Goal: Task Accomplishment & Management: Complete application form

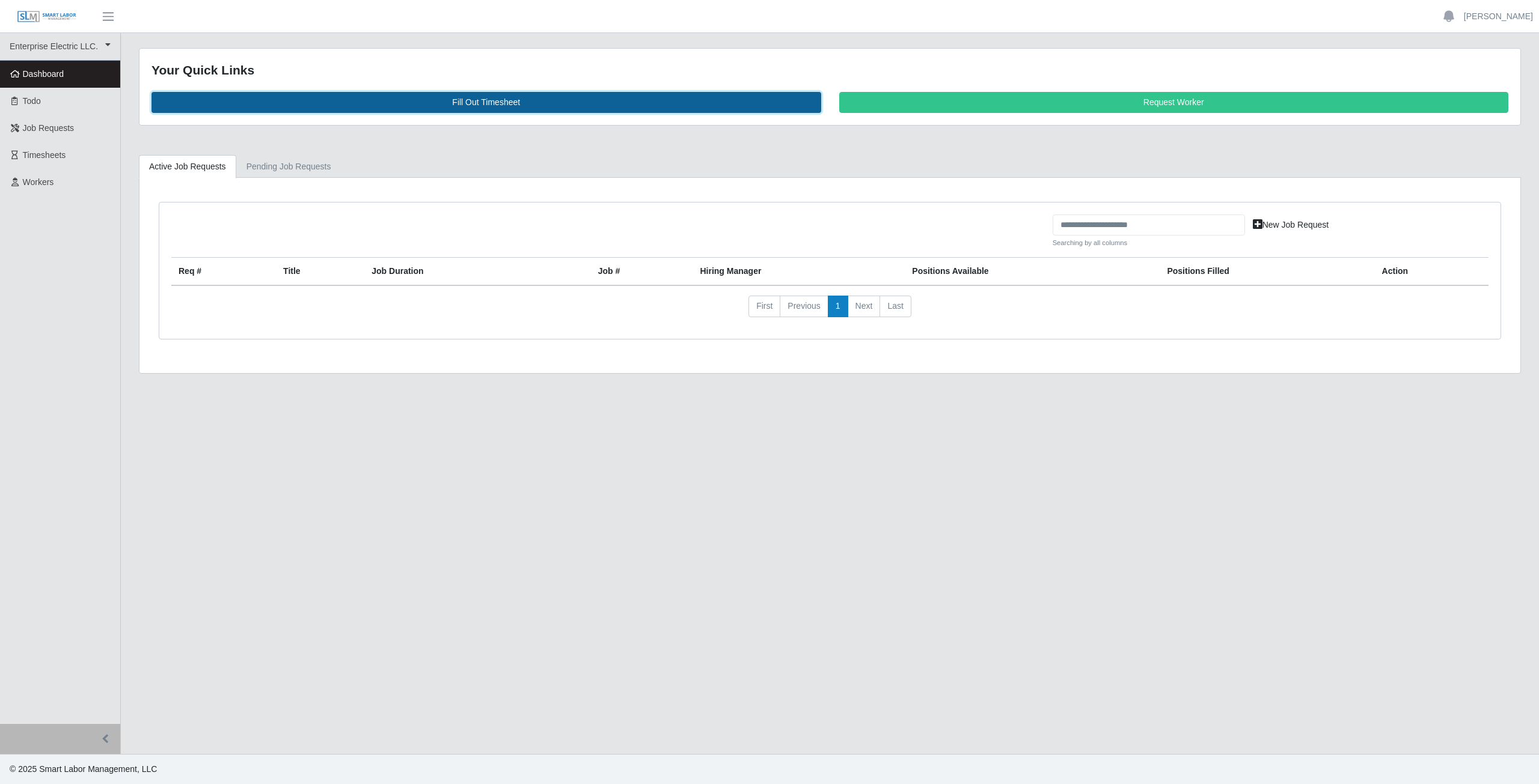
click at [483, 99] on link "Fill Out Timesheet" at bounding box center [486, 102] width 670 height 21
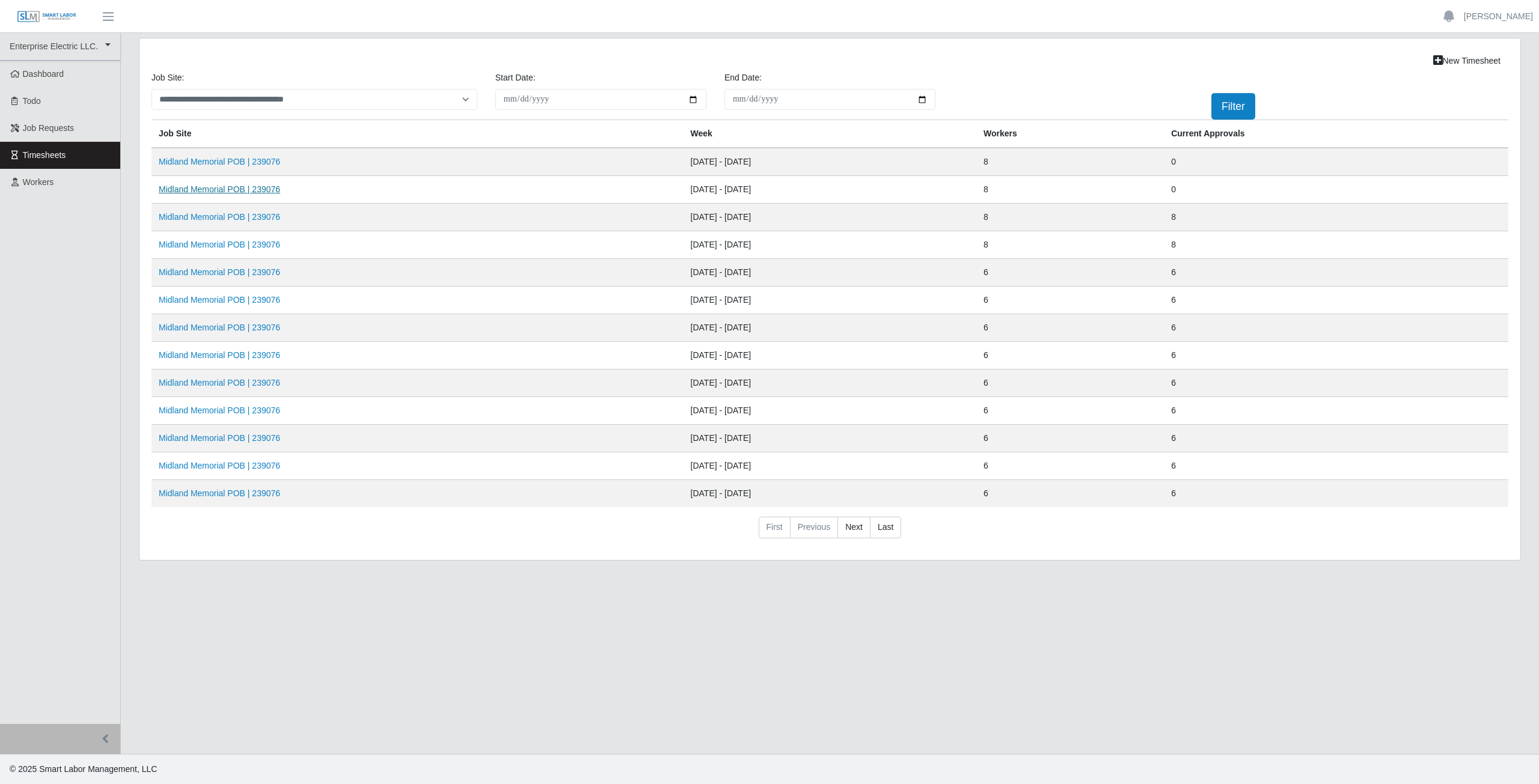
click at [215, 190] on link "Midland Memorial POB | 239076" at bounding box center [220, 189] width 121 height 9
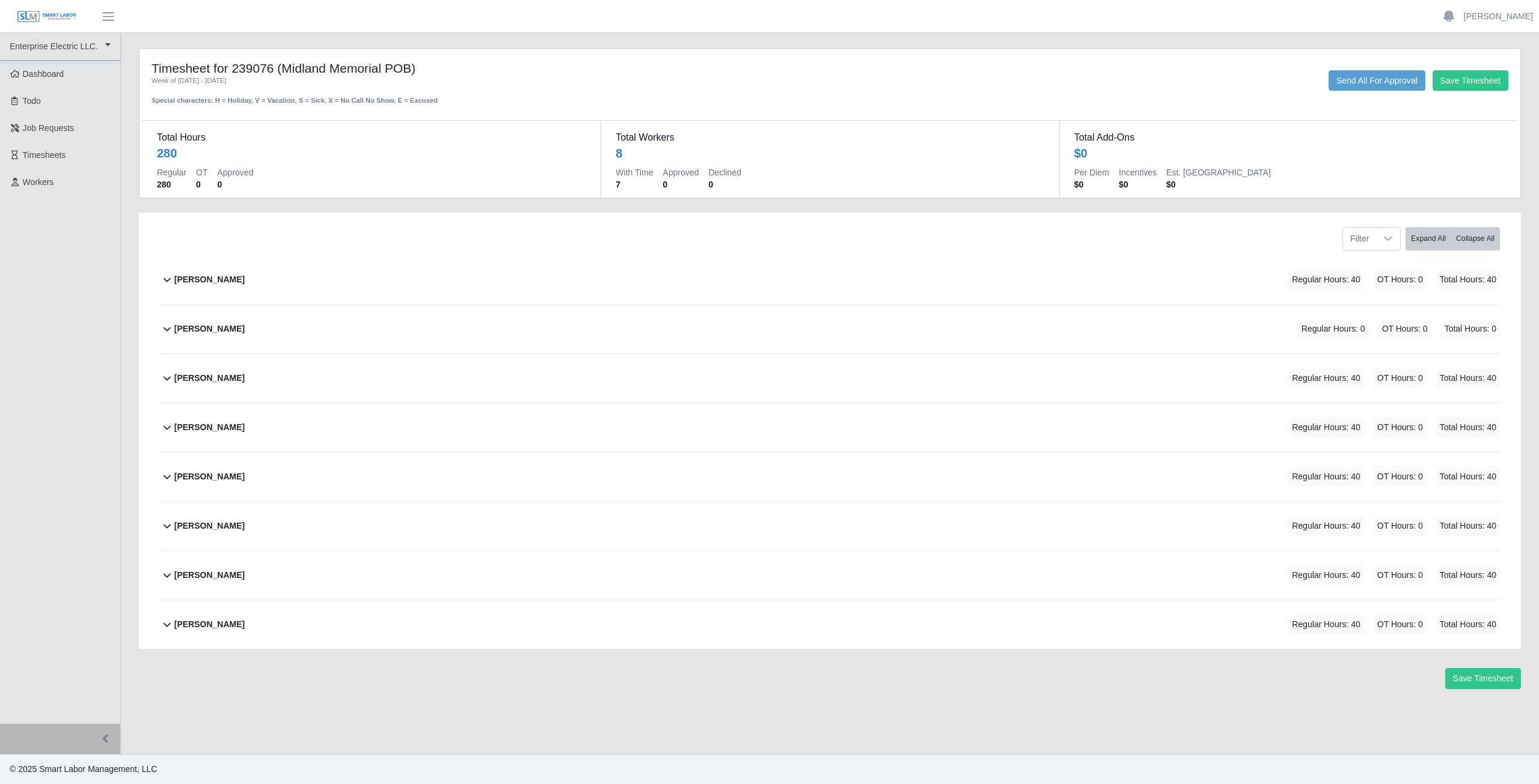
click at [169, 382] on icon at bounding box center [167, 378] width 14 height 14
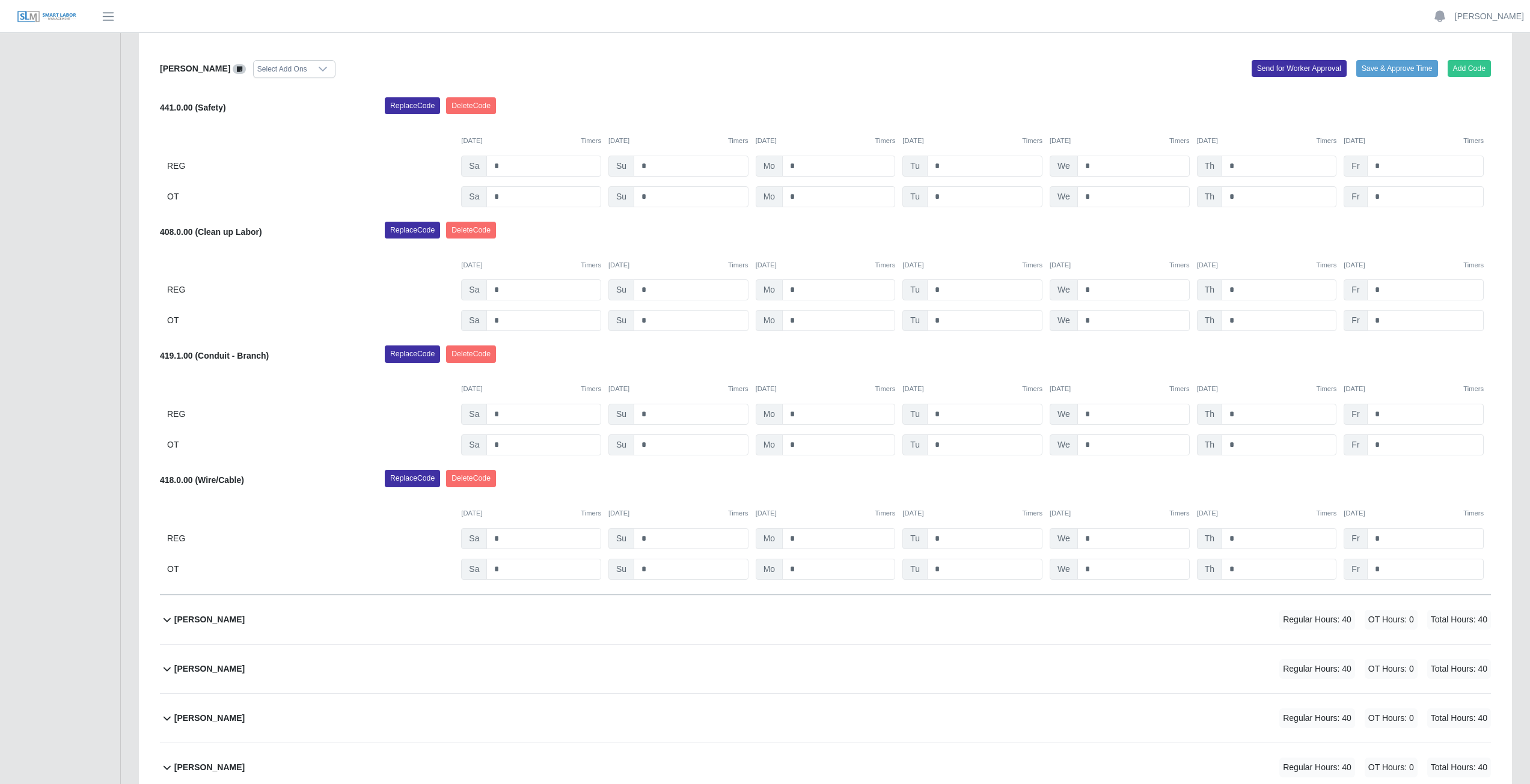
scroll to position [300, 0]
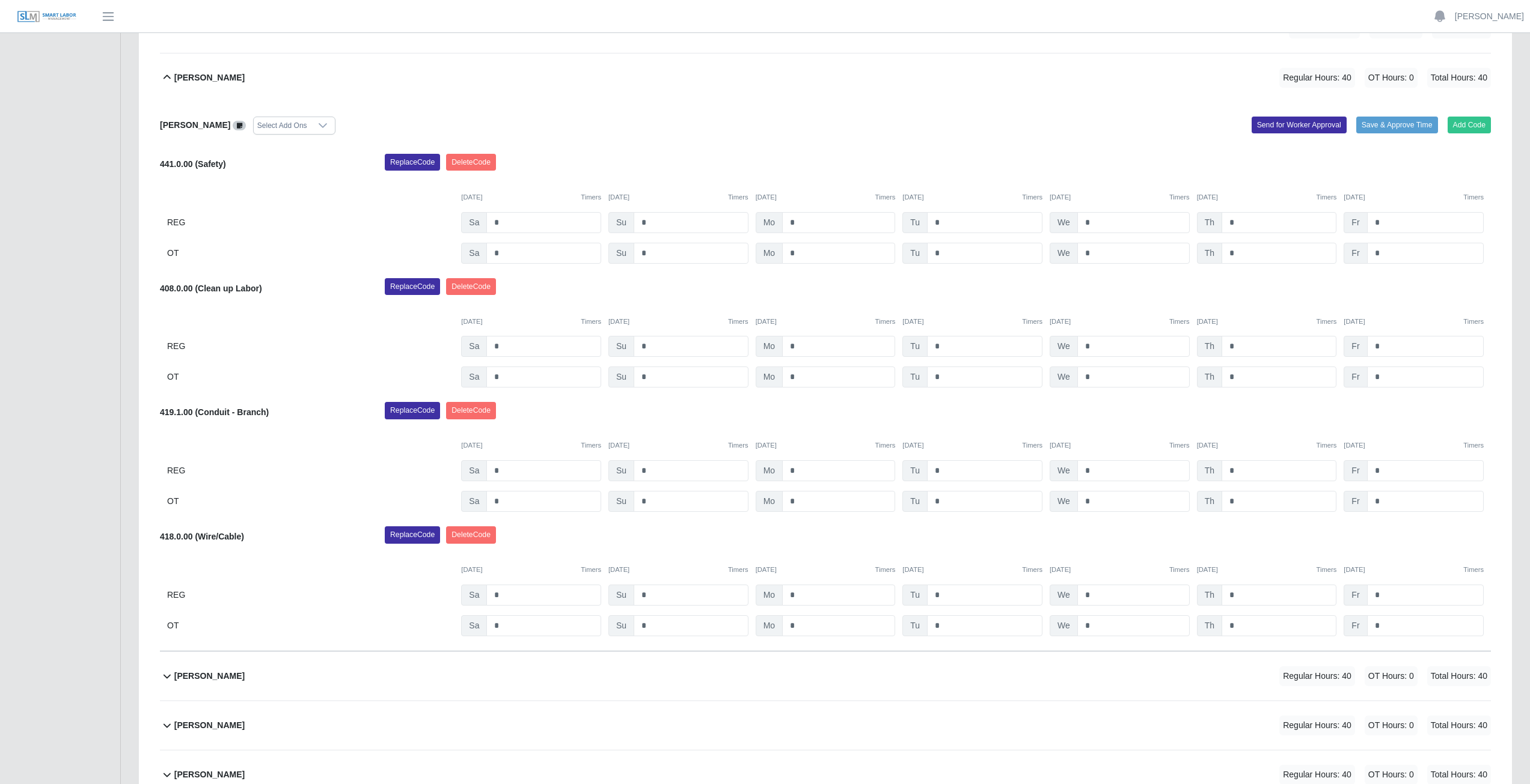
drag, startPoint x: 1169, startPoint y: 407, endPoint x: 1178, endPoint y: 434, distance: 28.5
click at [1045, 407] on div "Replace Code Delete Code" at bounding box center [938, 414] width 1125 height 24
click at [1470, 124] on button "Add Code" at bounding box center [1469, 125] width 44 height 17
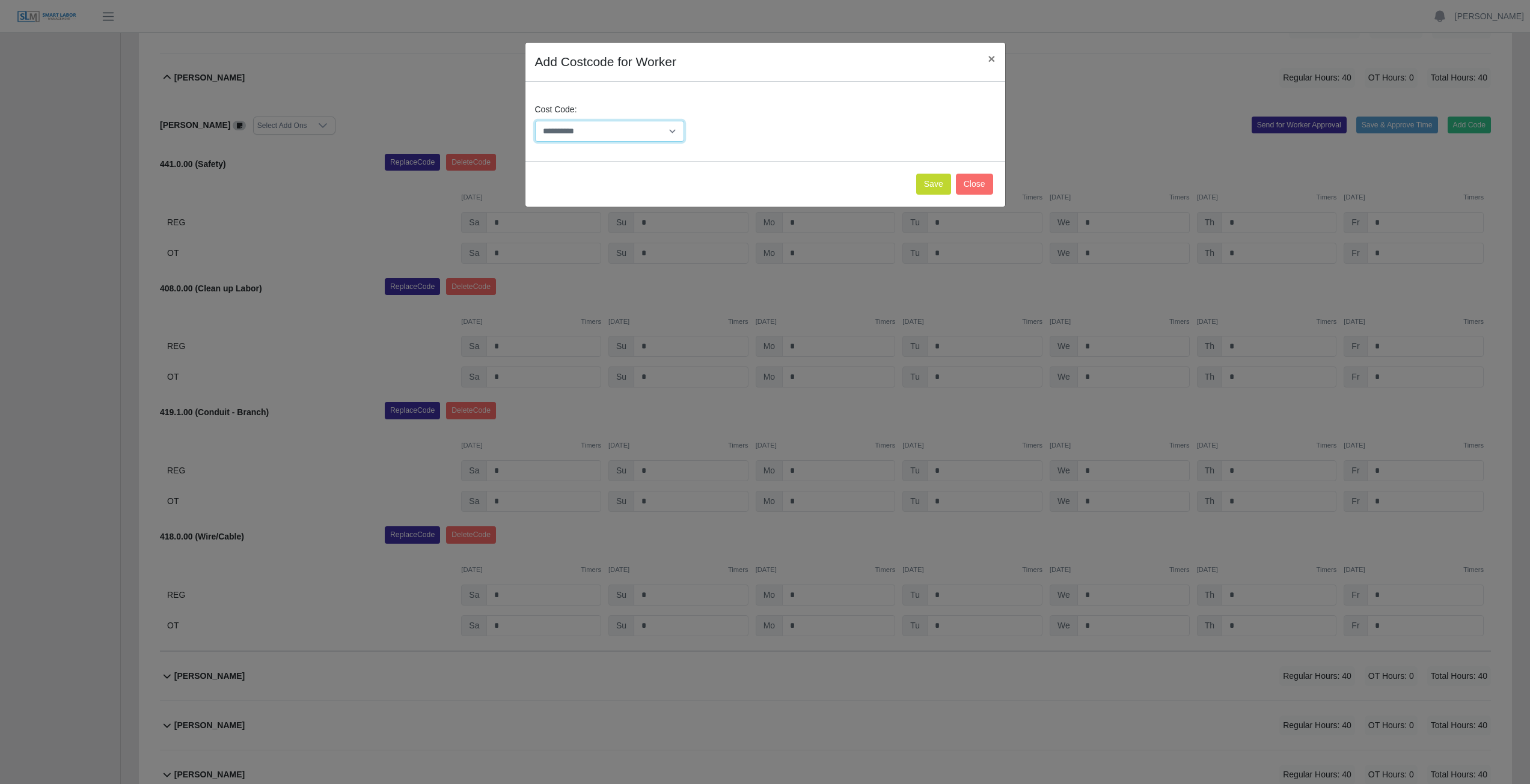
click at [607, 131] on select "**********" at bounding box center [610, 132] width 150 height 21
click at [765, 104] on div "**********" at bounding box center [765, 127] width 467 height 48
click at [972, 181] on button "Close" at bounding box center [974, 184] width 37 height 21
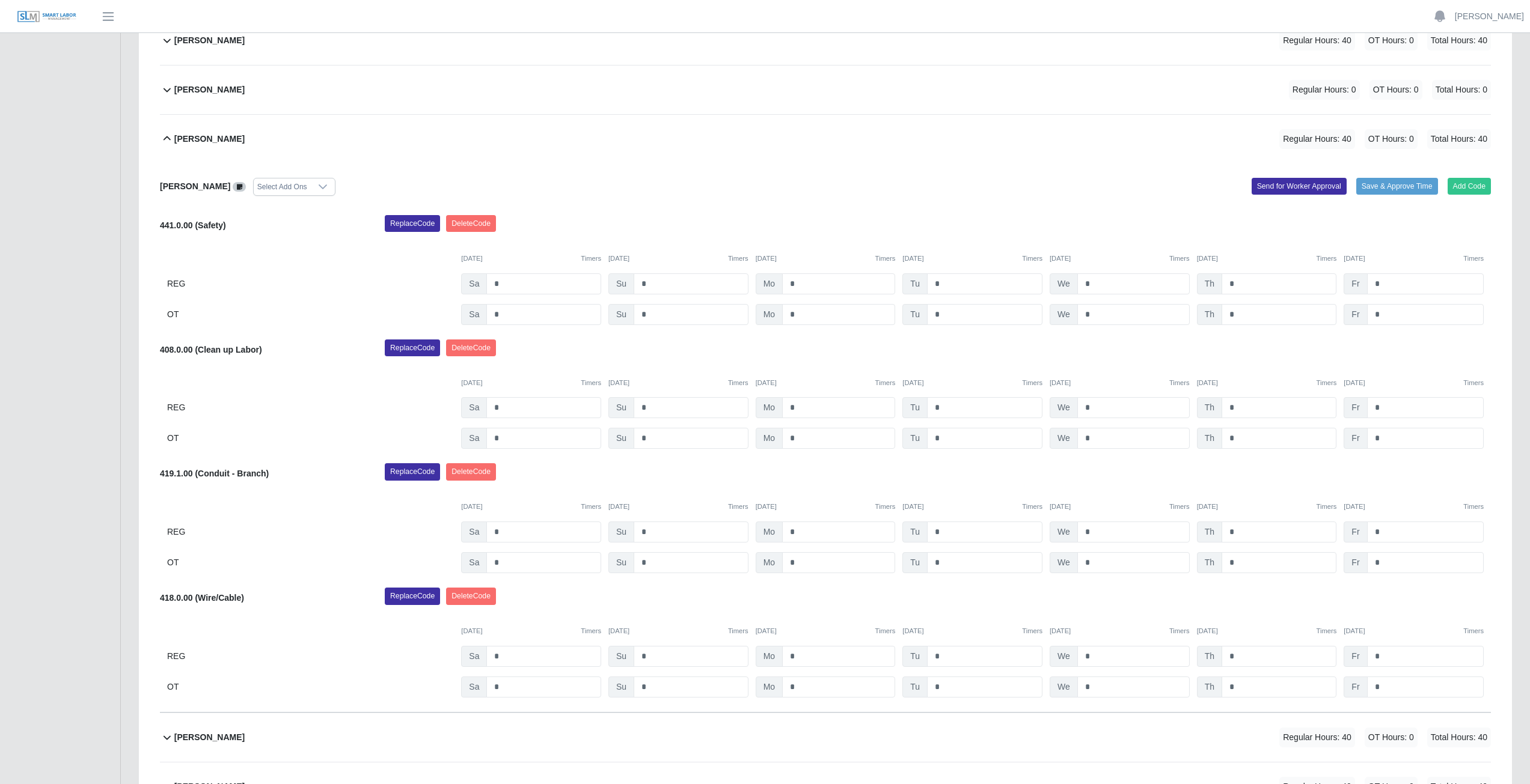
scroll to position [241, 0]
drag, startPoint x: 1019, startPoint y: 159, endPoint x: 884, endPoint y: 160, distance: 135.0
click at [843, 119] on div "Antonio Romero-Torrez Regular Hours: 40 OT Hours: 0 Total Hours: 40" at bounding box center [833, 137] width 1317 height 48
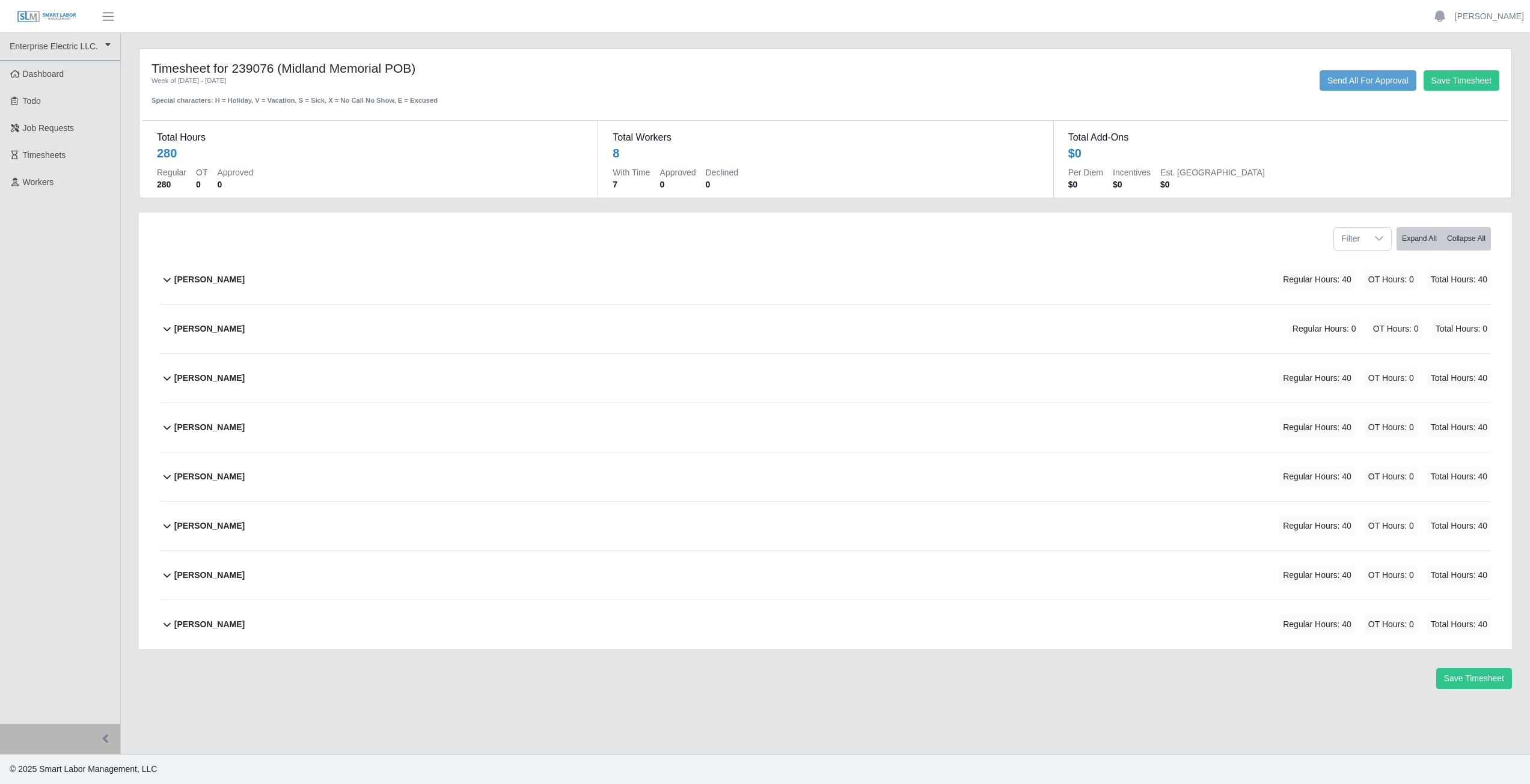
scroll to position [0, 0]
click at [166, 379] on icon at bounding box center [168, 379] width 8 height 4
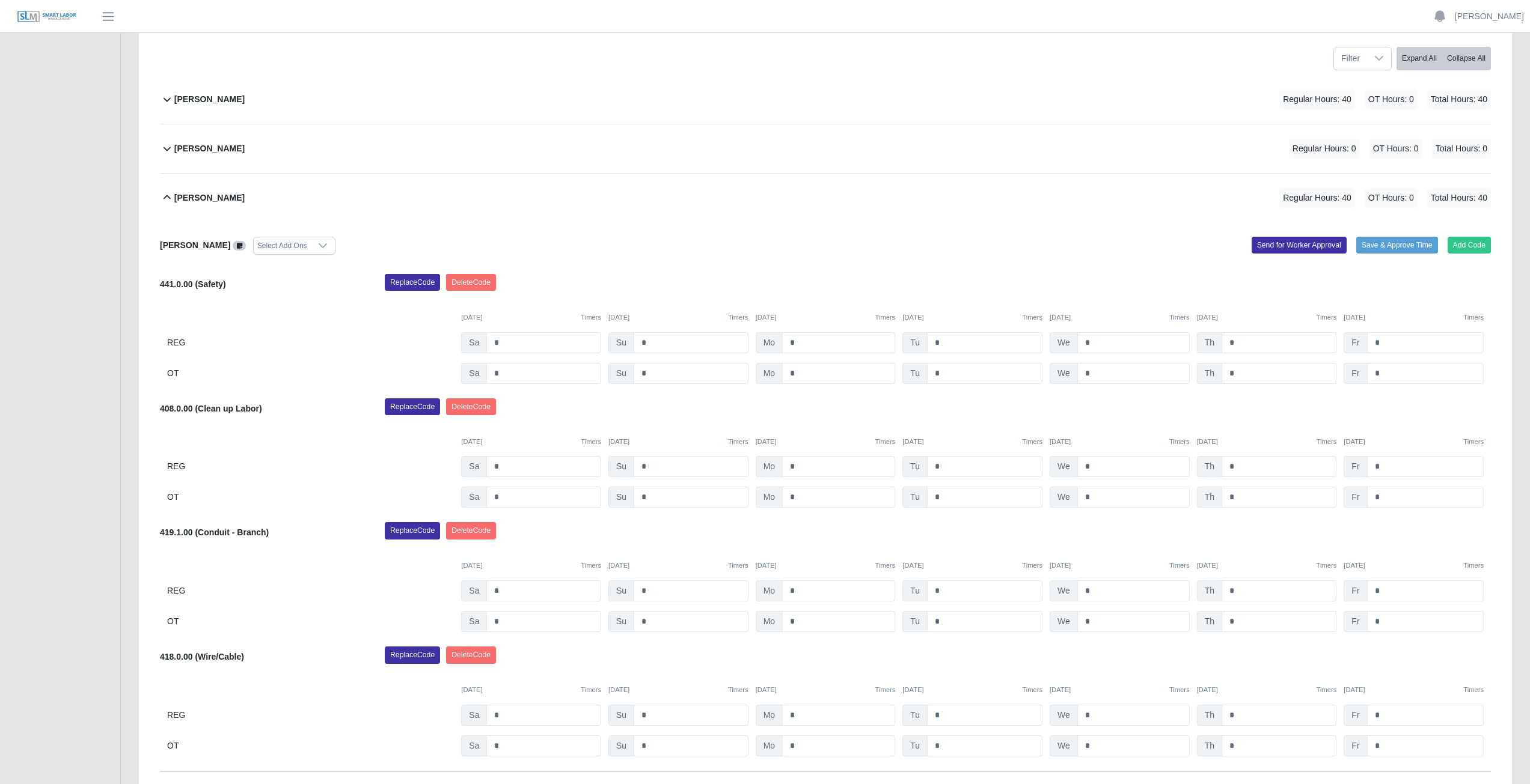
scroll to position [241, 0]
